Goal: Navigation & Orientation: Find specific page/section

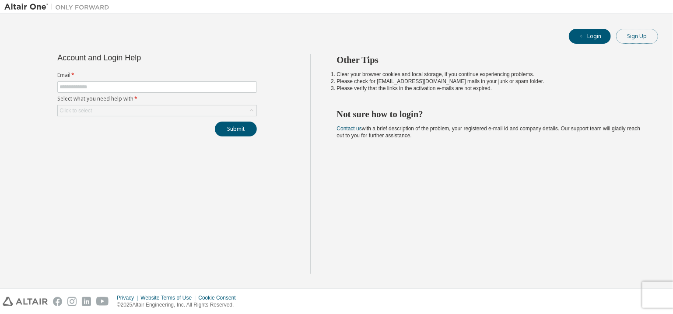
click at [638, 37] on button "Sign Up" at bounding box center [637, 36] width 42 height 15
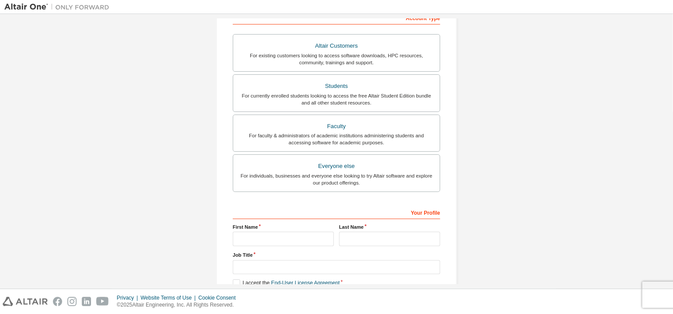
scroll to position [148, 0]
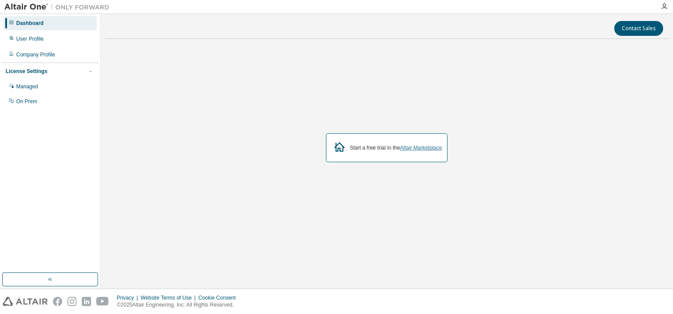
click at [426, 150] on link "Altair Marketplace" at bounding box center [421, 148] width 42 height 6
click at [56, 41] on div "User Profile" at bounding box center [50, 39] width 93 height 14
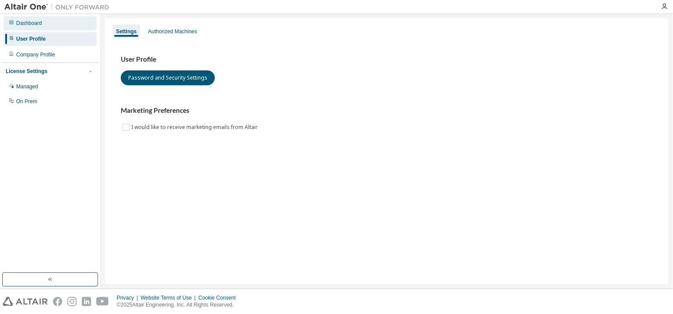
click at [64, 24] on div "Dashboard" at bounding box center [50, 23] width 93 height 14
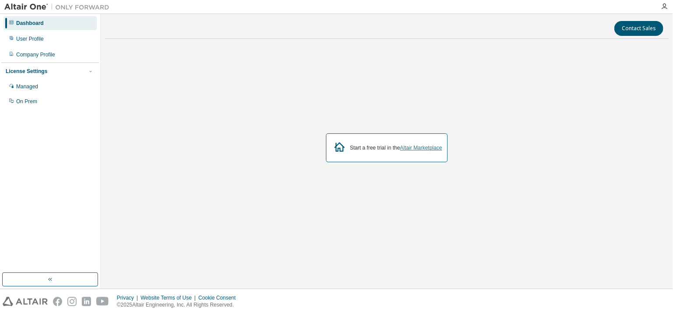
click at [408, 149] on link "Altair Marketplace" at bounding box center [421, 148] width 42 height 6
